Goal: Task Accomplishment & Management: Complete application form

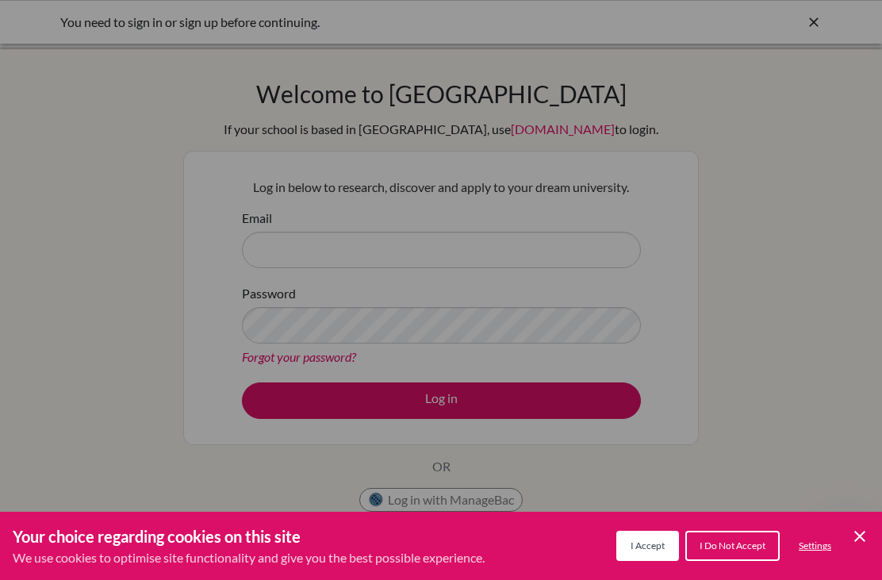
click at [282, 256] on div "Cookie Preferences" at bounding box center [441, 290] width 882 height 580
click at [851, 537] on icon "Cookie Control Close Icon" at bounding box center [860, 536] width 19 height 19
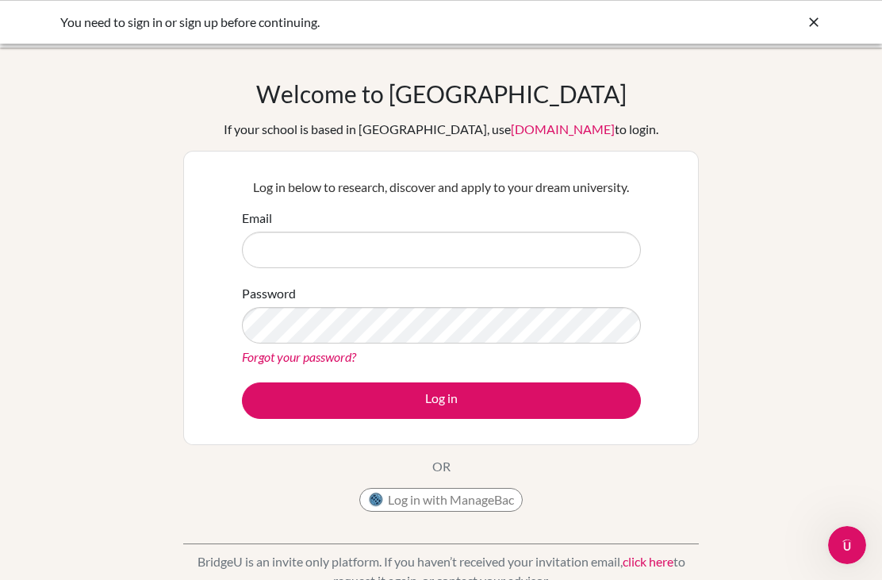
click at [261, 225] on label "Email" at bounding box center [257, 218] width 30 height 19
click at [261, 232] on input "Email" at bounding box center [441, 250] width 399 height 37
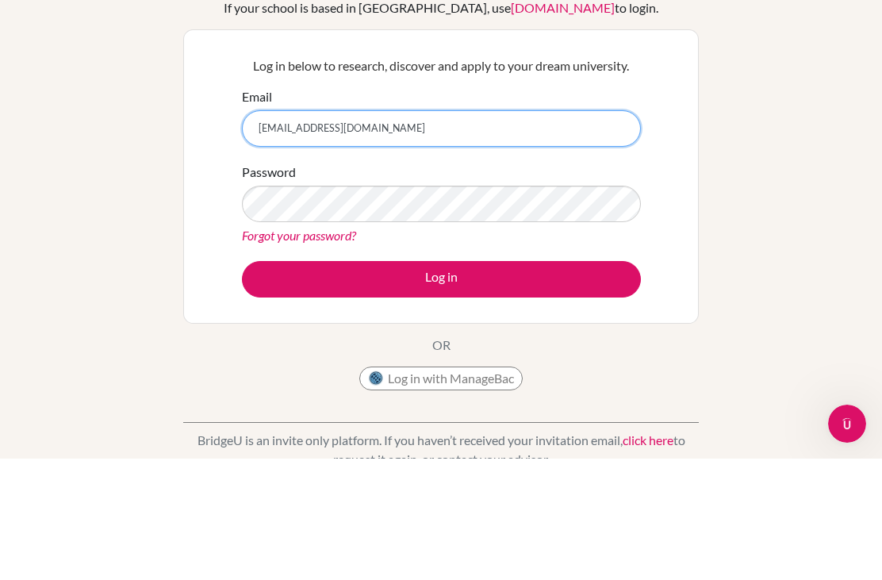
type input "Subah.Sadia24064@arabunityschool.ae"
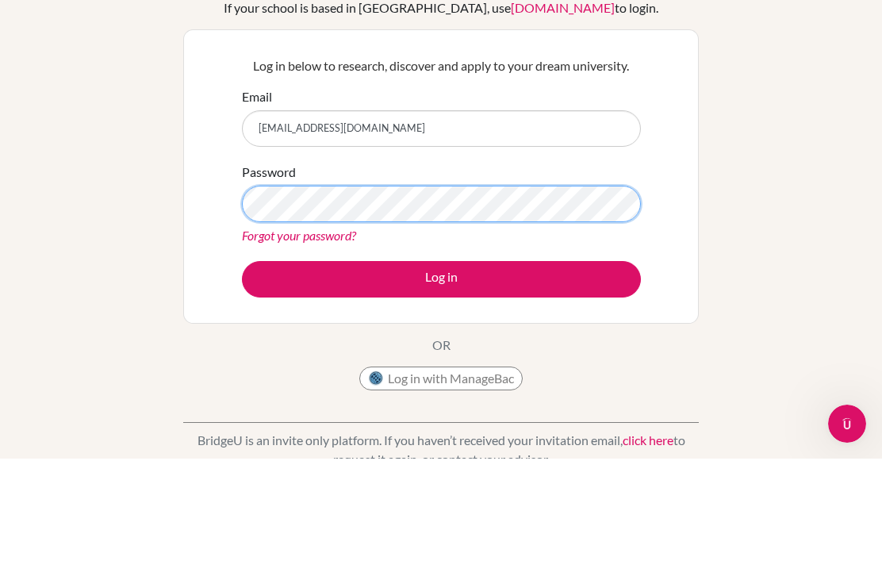
click at [441, 382] on button "Log in" at bounding box center [441, 400] width 399 height 37
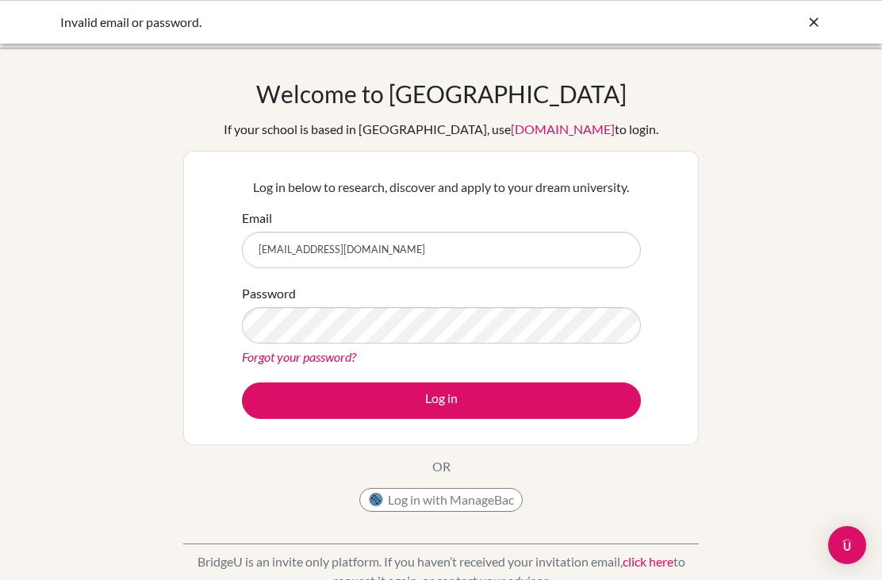
click at [561, 244] on input "Subah.Sadia24064@arabunityschool.ae" at bounding box center [441, 250] width 399 height 37
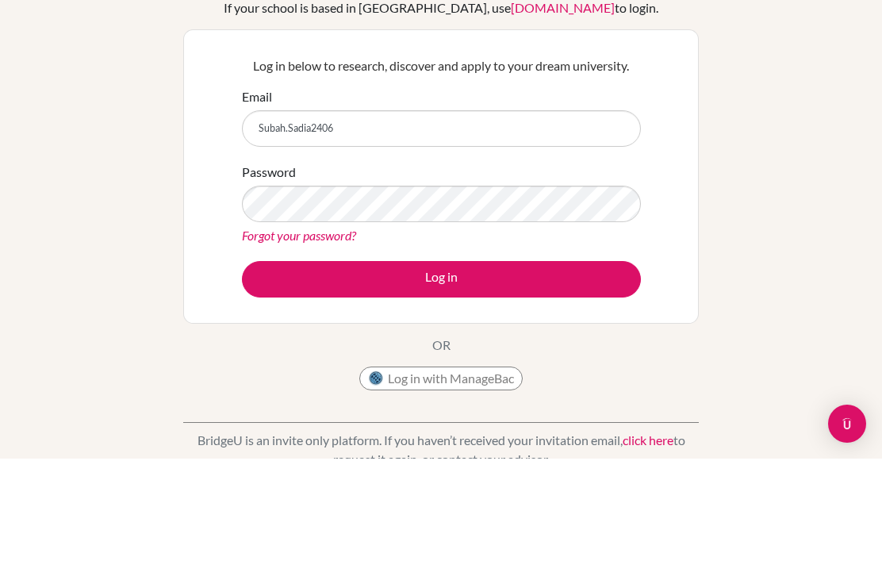
type input "Subah.Sadia240"
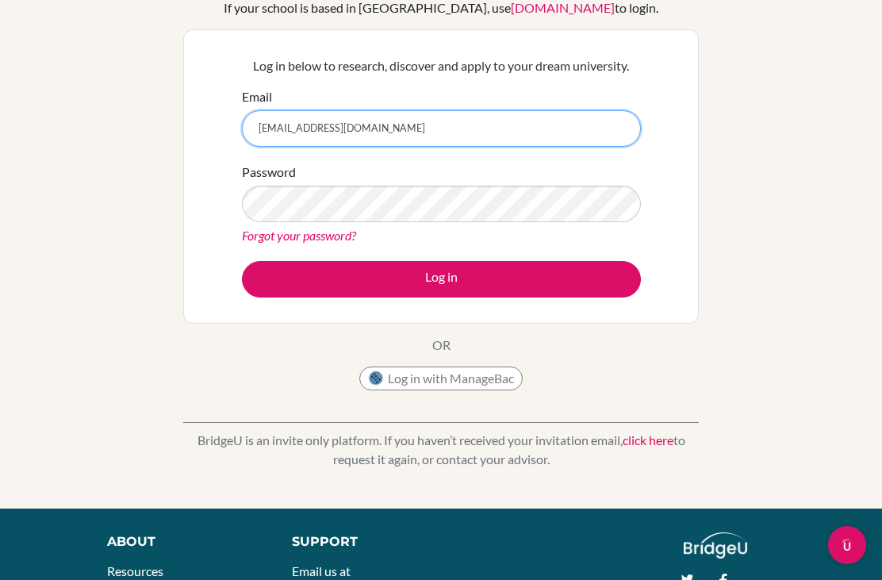
type input "[EMAIL_ADDRESS][DOMAIN_NAME]"
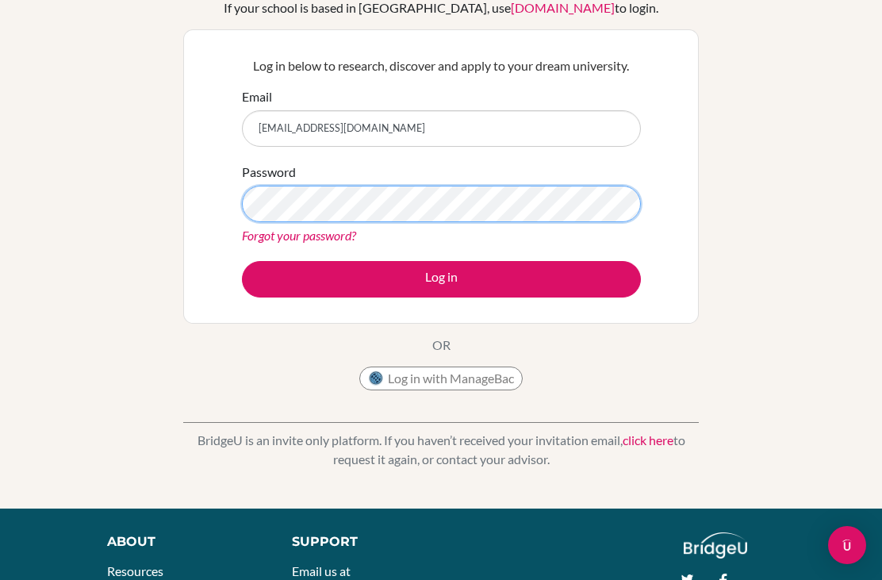
click at [441, 279] on button "Log in" at bounding box center [441, 279] width 399 height 37
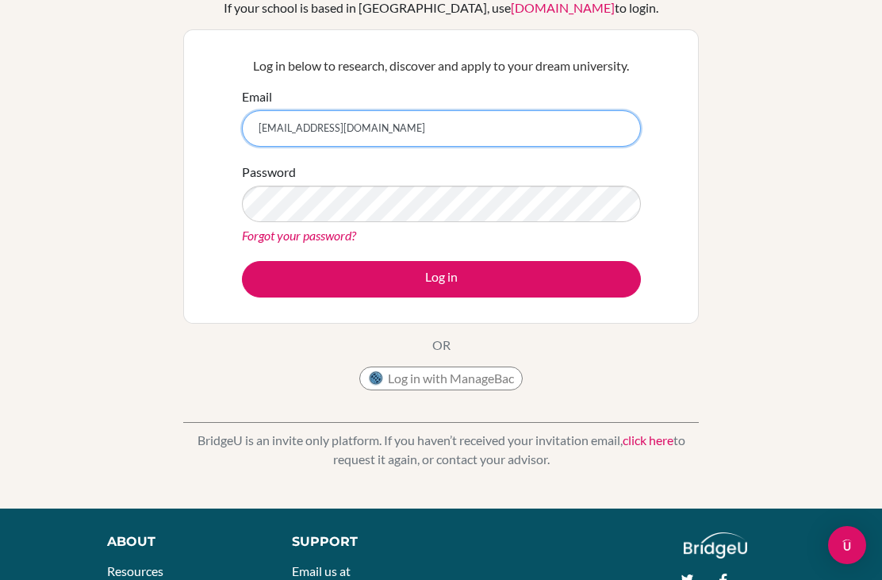
scroll to position [121, 0]
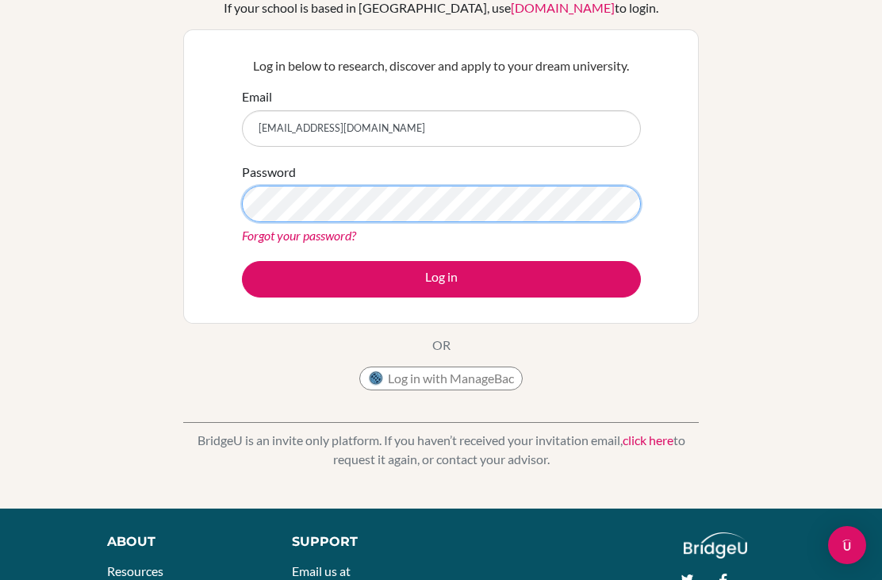
click at [441, 279] on button "Log in" at bounding box center [441, 279] width 399 height 37
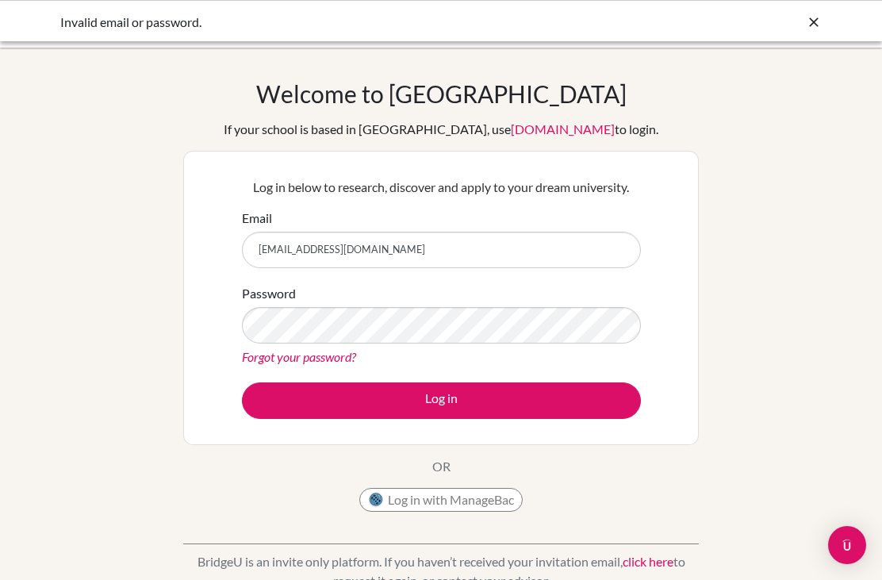
click at [514, 256] on input "[EMAIL_ADDRESS][DOMAIN_NAME]" at bounding box center [441, 250] width 399 height 37
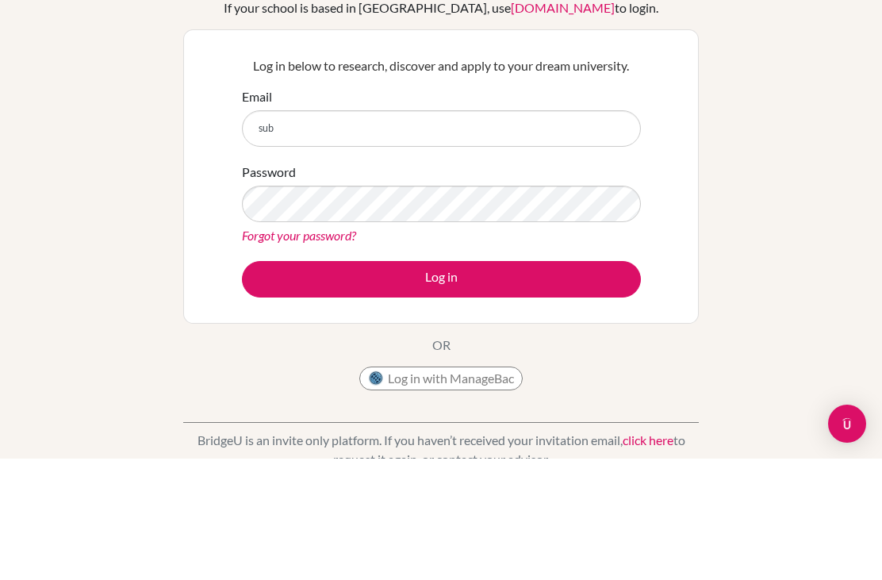
type input "su"
type input "Subah.Sadia24064@arabunityschool.ae"
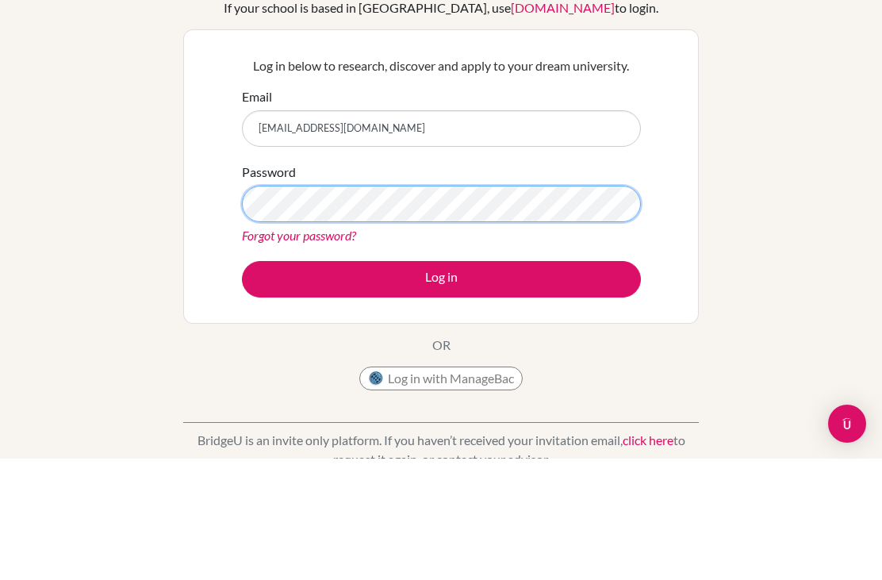
click at [441, 382] on button "Log in" at bounding box center [441, 400] width 399 height 37
